Goal: Transaction & Acquisition: Book appointment/travel/reservation

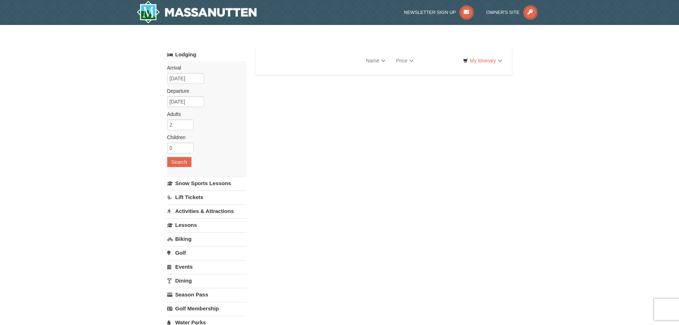
select select "9"
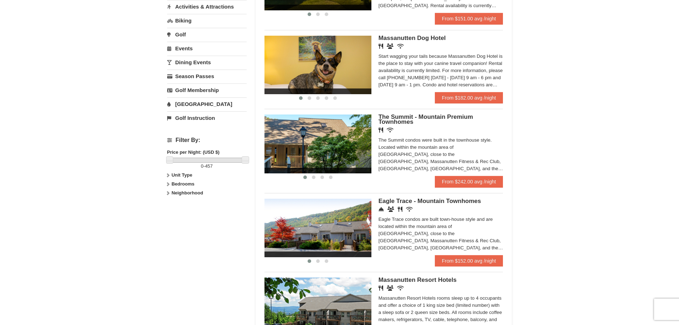
scroll to position [214, 0]
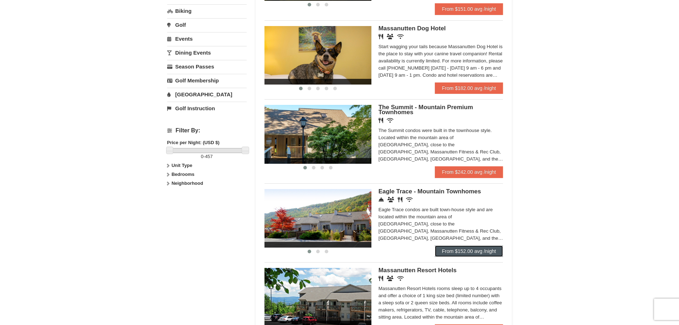
click at [467, 251] on link "From $152.00 avg /night" at bounding box center [469, 250] width 68 height 11
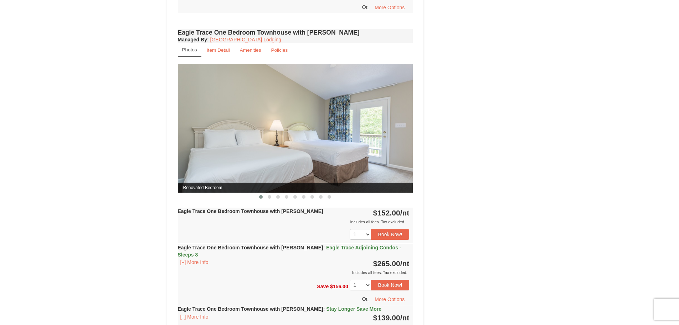
scroll to position [606, 0]
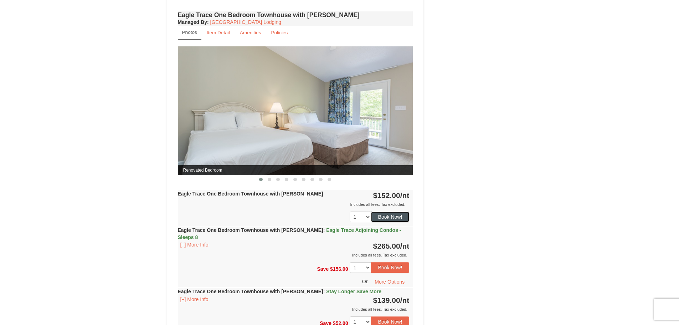
click at [393, 214] on button "Book Now!" at bounding box center [390, 216] width 39 height 11
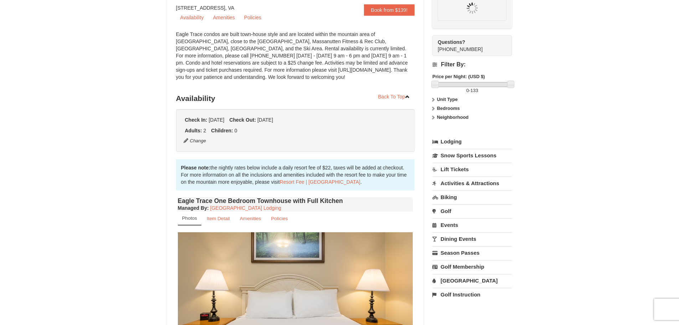
scroll to position [70, 0]
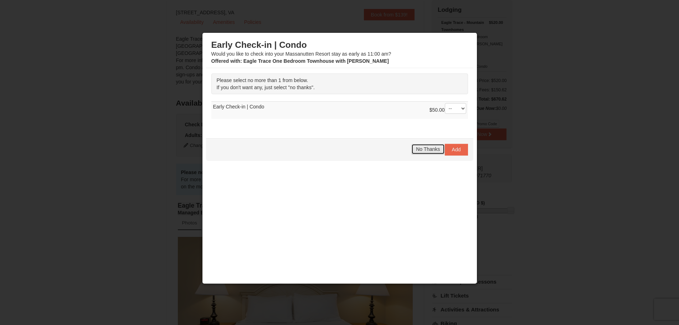
click at [419, 150] on span "No Thanks" at bounding box center [428, 149] width 24 height 6
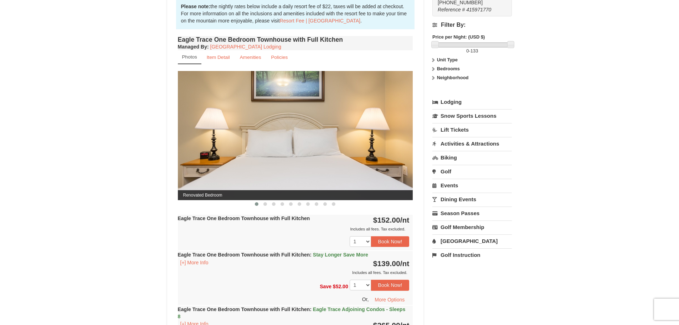
scroll to position [248, 0]
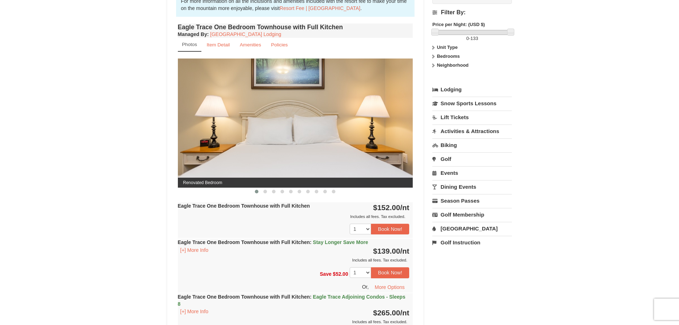
click at [453, 188] on link "Dining Events" at bounding box center [472, 186] width 80 height 13
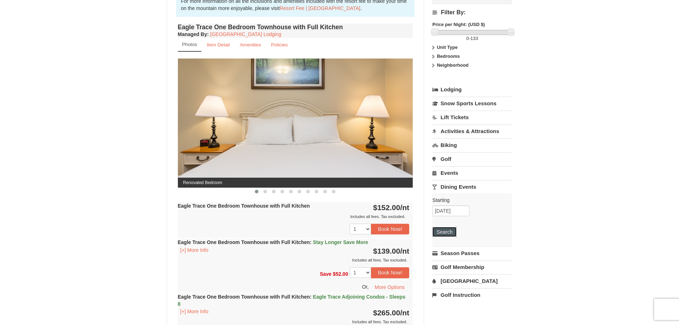
click at [439, 232] on button "Search" at bounding box center [444, 232] width 24 height 10
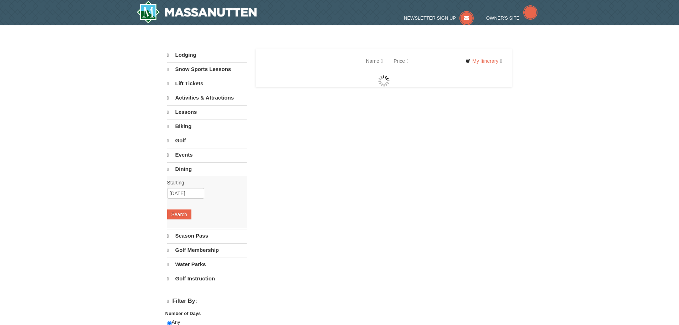
select select "9"
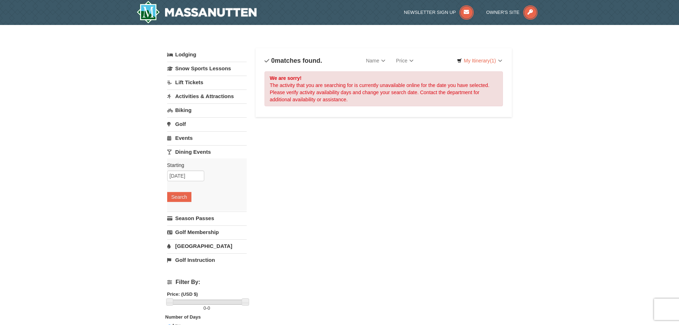
click at [183, 138] on link "Events" at bounding box center [207, 137] width 80 height 13
click at [184, 183] on button "Search" at bounding box center [179, 183] width 24 height 10
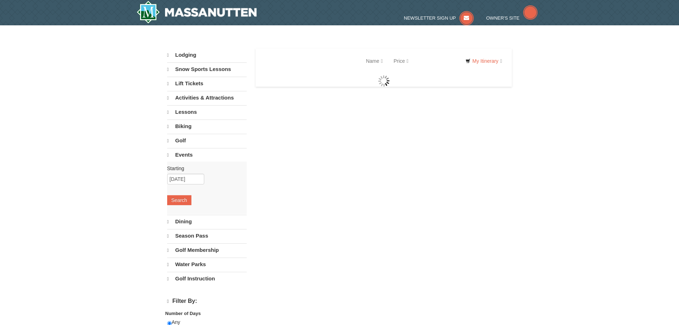
select select "9"
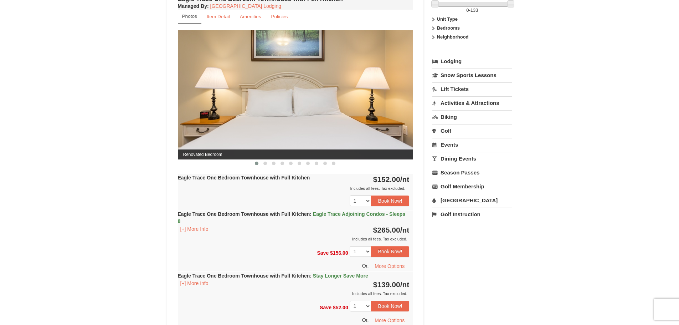
scroll to position [276, 0]
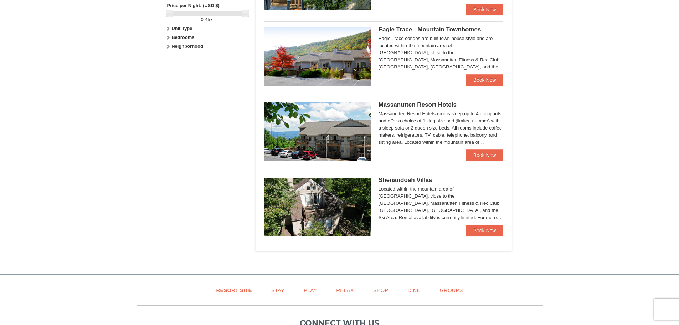
scroll to position [358, 0]
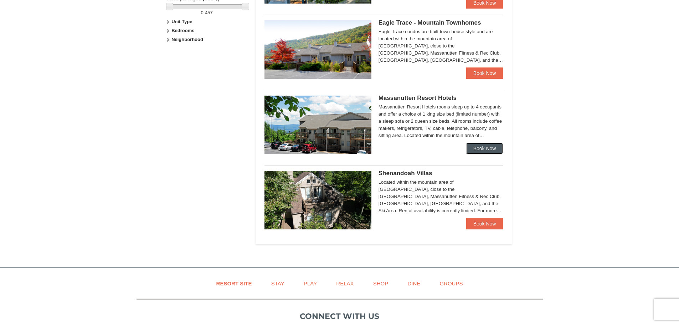
click at [481, 148] on link "Book Now" at bounding box center [484, 148] width 37 height 11
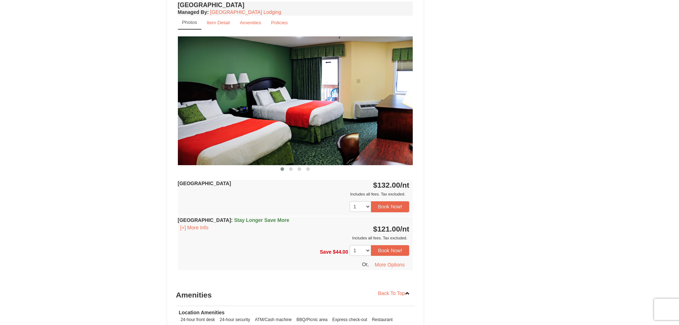
scroll to position [570, 0]
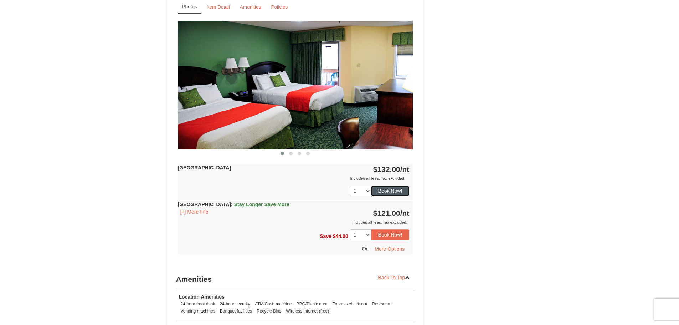
click at [387, 190] on button "Book Now!" at bounding box center [390, 190] width 39 height 11
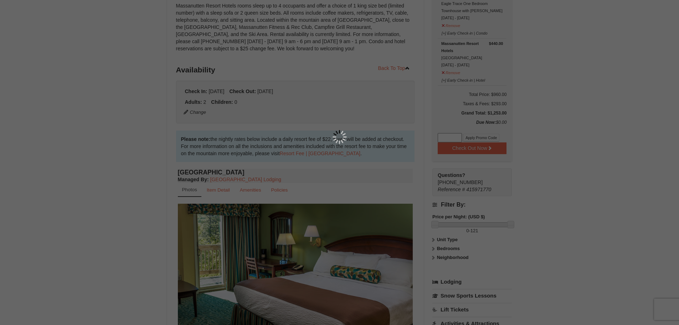
scroll to position [70, 0]
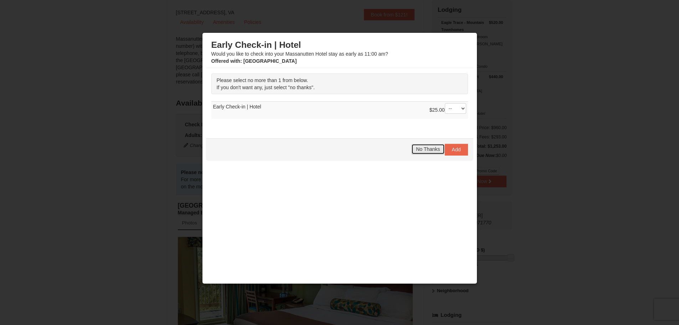
click at [425, 150] on span "No Thanks" at bounding box center [428, 149] width 24 height 6
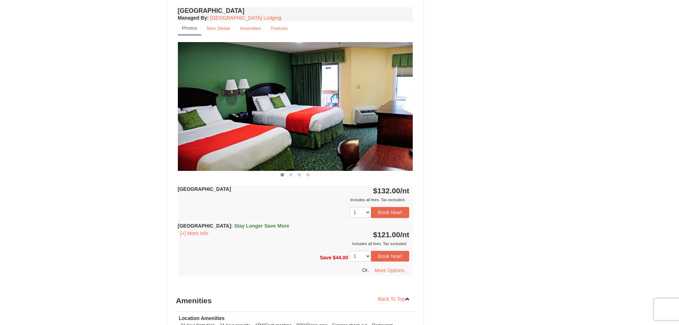
scroll to position [569, 0]
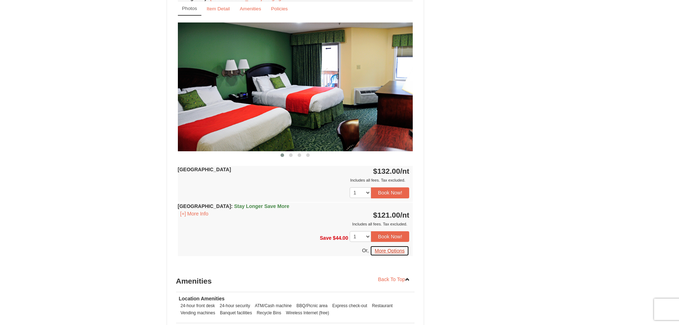
click at [380, 252] on button "More Options" at bounding box center [389, 250] width 39 height 11
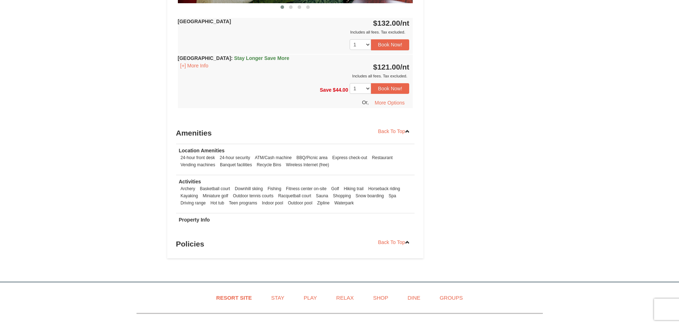
scroll to position [569, 0]
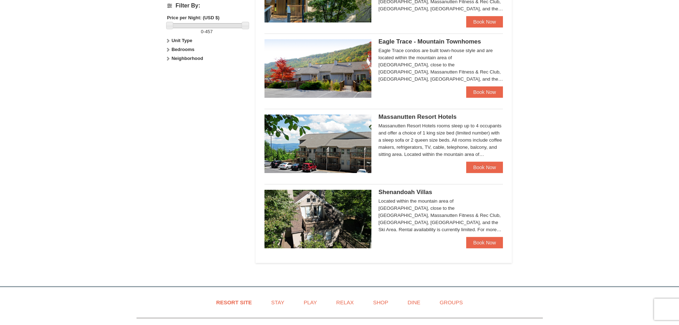
scroll to position [358, 0]
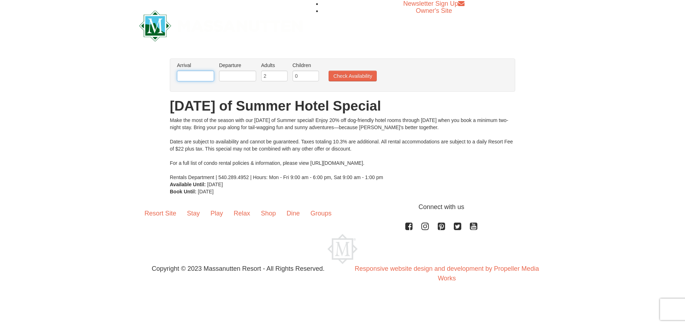
click at [204, 77] on input "text" at bounding box center [195, 76] width 37 height 11
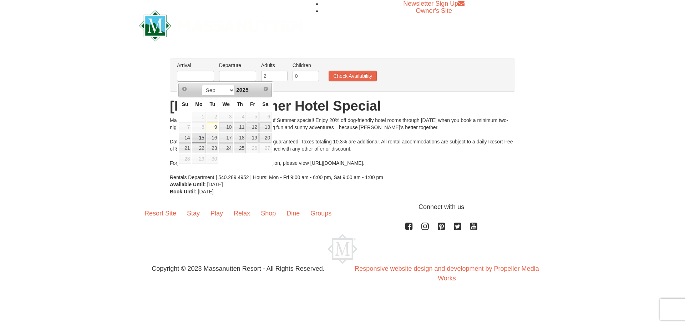
click at [199, 137] on link "15" at bounding box center [199, 138] width 14 height 10
type input "09/15/2025"
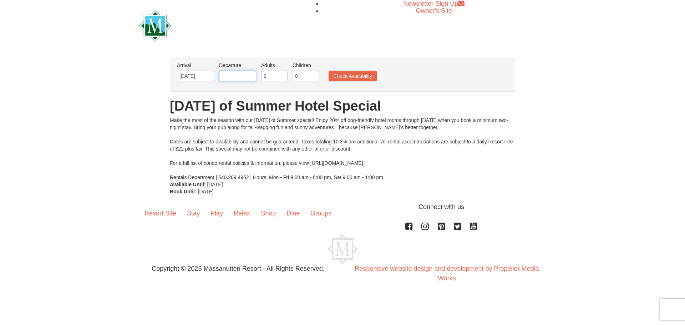
click at [245, 76] on input "text" at bounding box center [237, 76] width 37 height 11
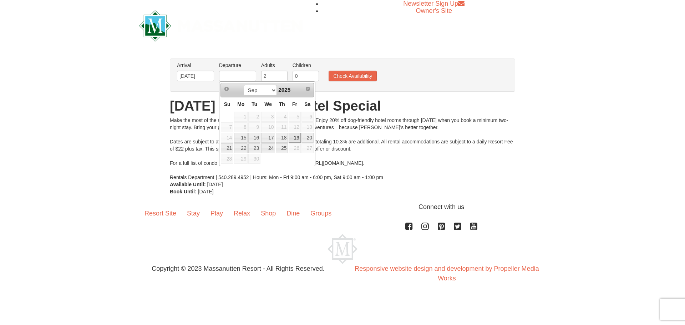
click at [296, 138] on link "19" at bounding box center [294, 138] width 12 height 10
type input "09/19/2025"
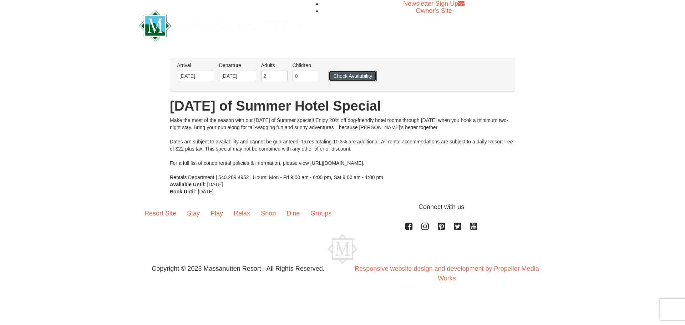
click at [339, 76] on button "Check Availability" at bounding box center [352, 76] width 48 height 11
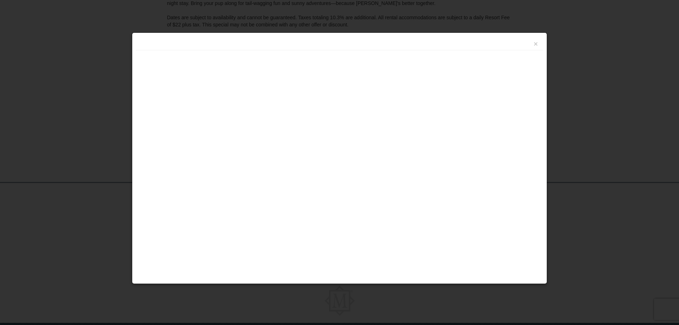
scroll to position [135, 0]
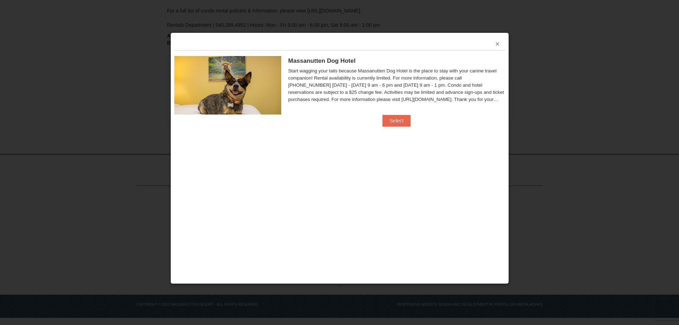
click at [496, 44] on button "×" at bounding box center [498, 43] width 4 height 7
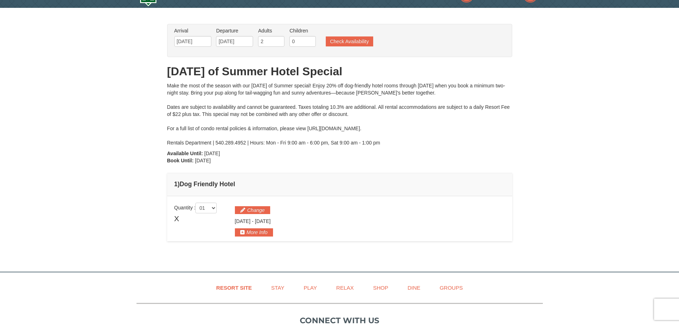
scroll to position [0, 0]
